Goal: Information Seeking & Learning: Learn about a topic

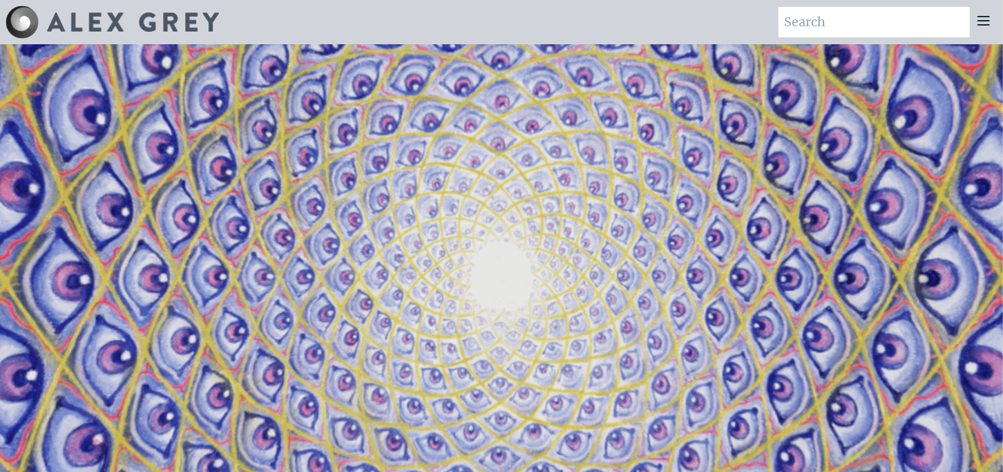
click at [985, 17] on icon at bounding box center [983, 20] width 17 height 17
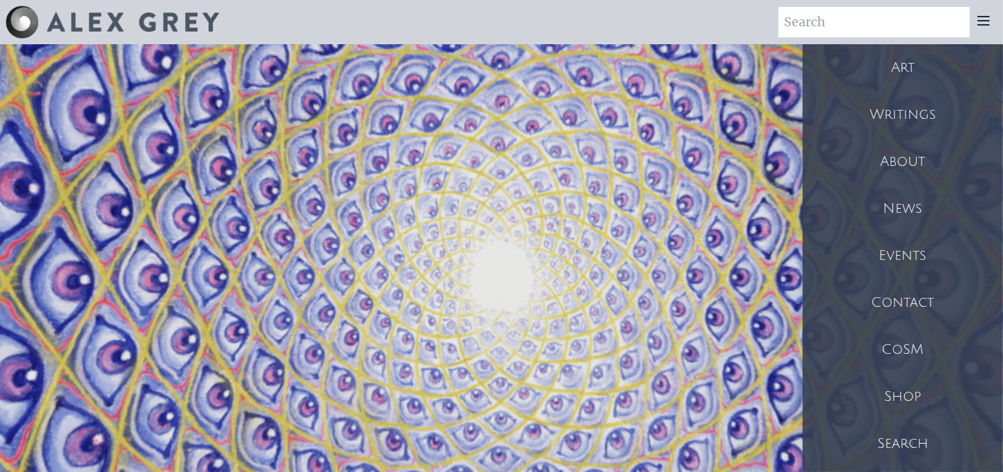
click at [898, 108] on div "Writings" at bounding box center [902, 114] width 200 height 47
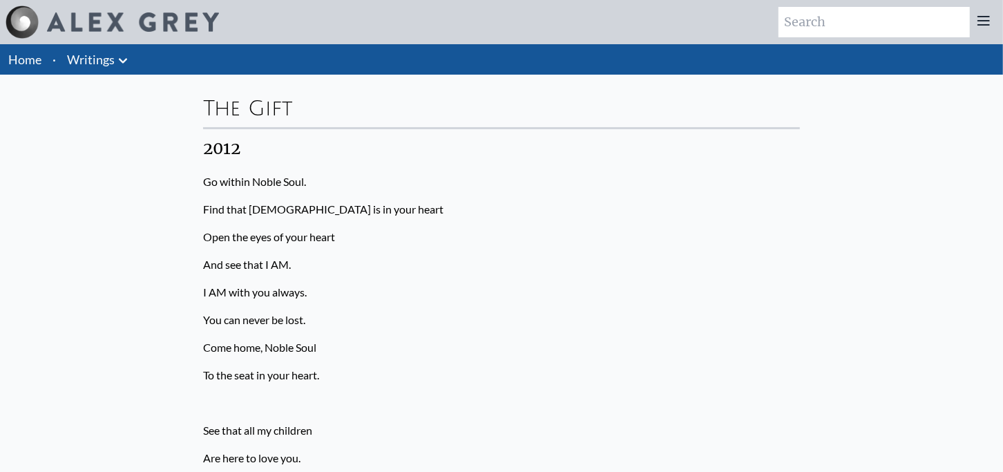
click at [106, 58] on link "Writings" at bounding box center [91, 59] width 48 height 19
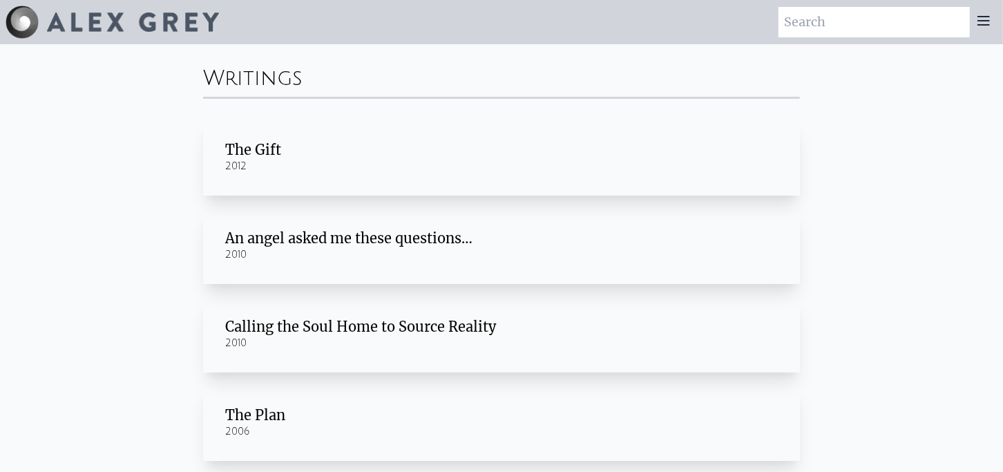
click at [341, 236] on div "An angel asked me these questions…" at bounding box center [501, 238] width 552 height 19
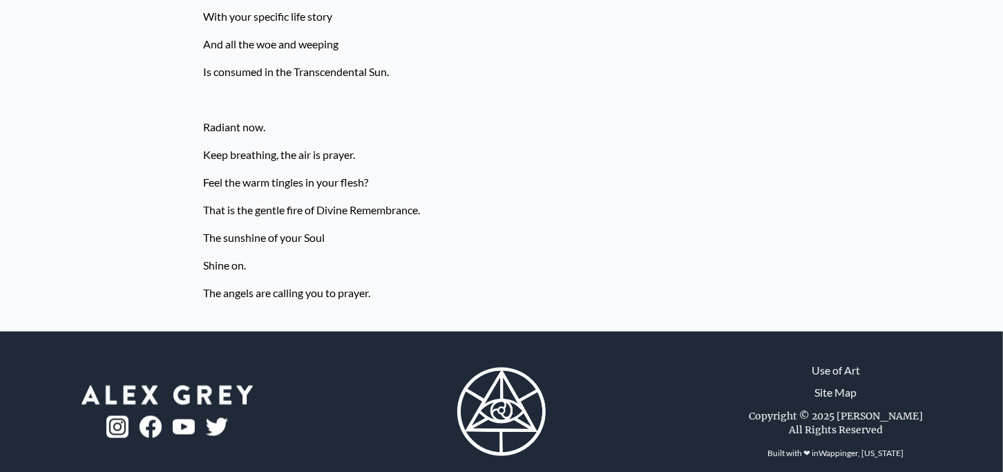
scroll to position [1206, 0]
